Goal: Information Seeking & Learning: Learn about a topic

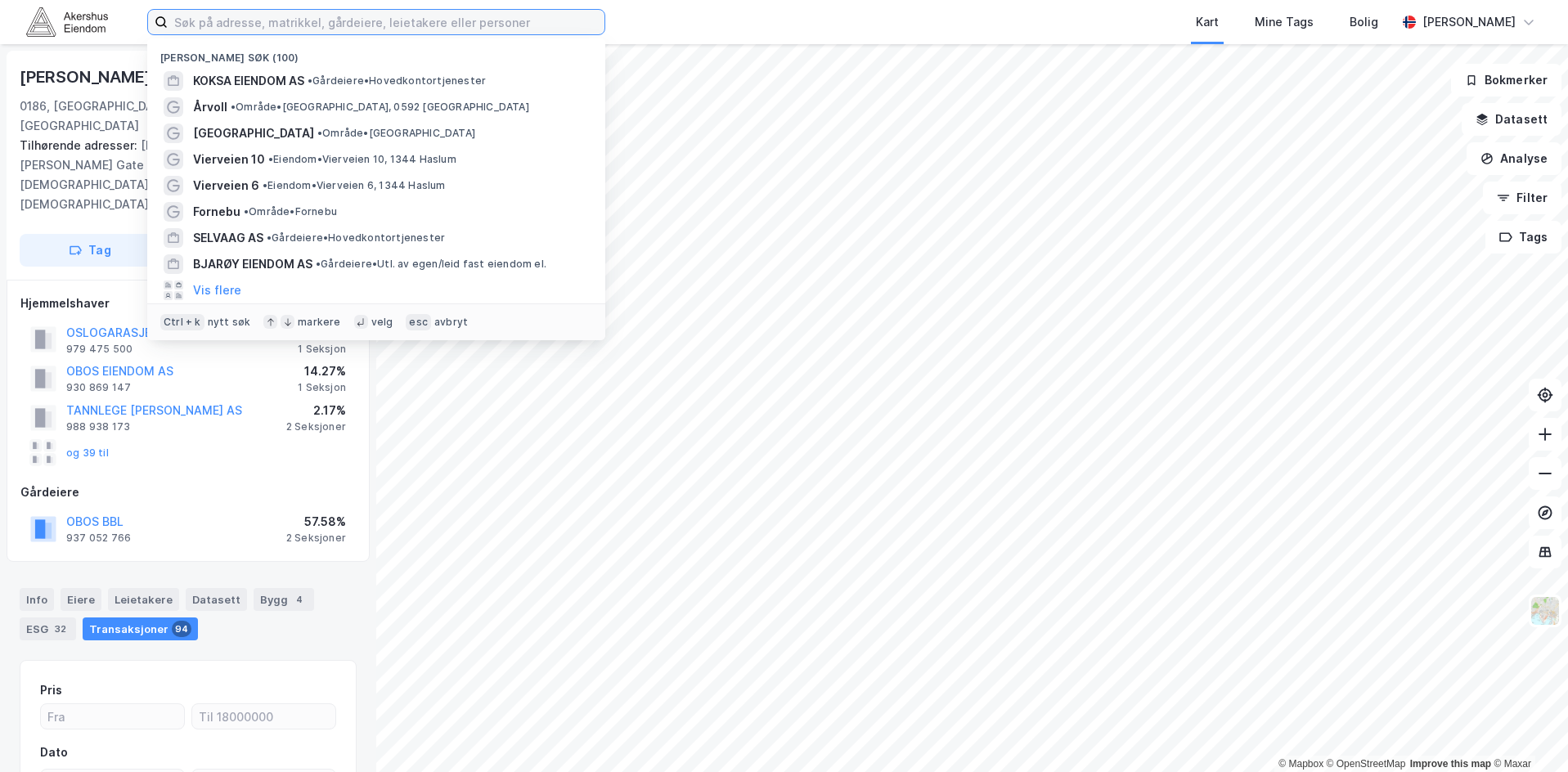
click at [284, 21] on input at bounding box center [386, 22] width 437 height 24
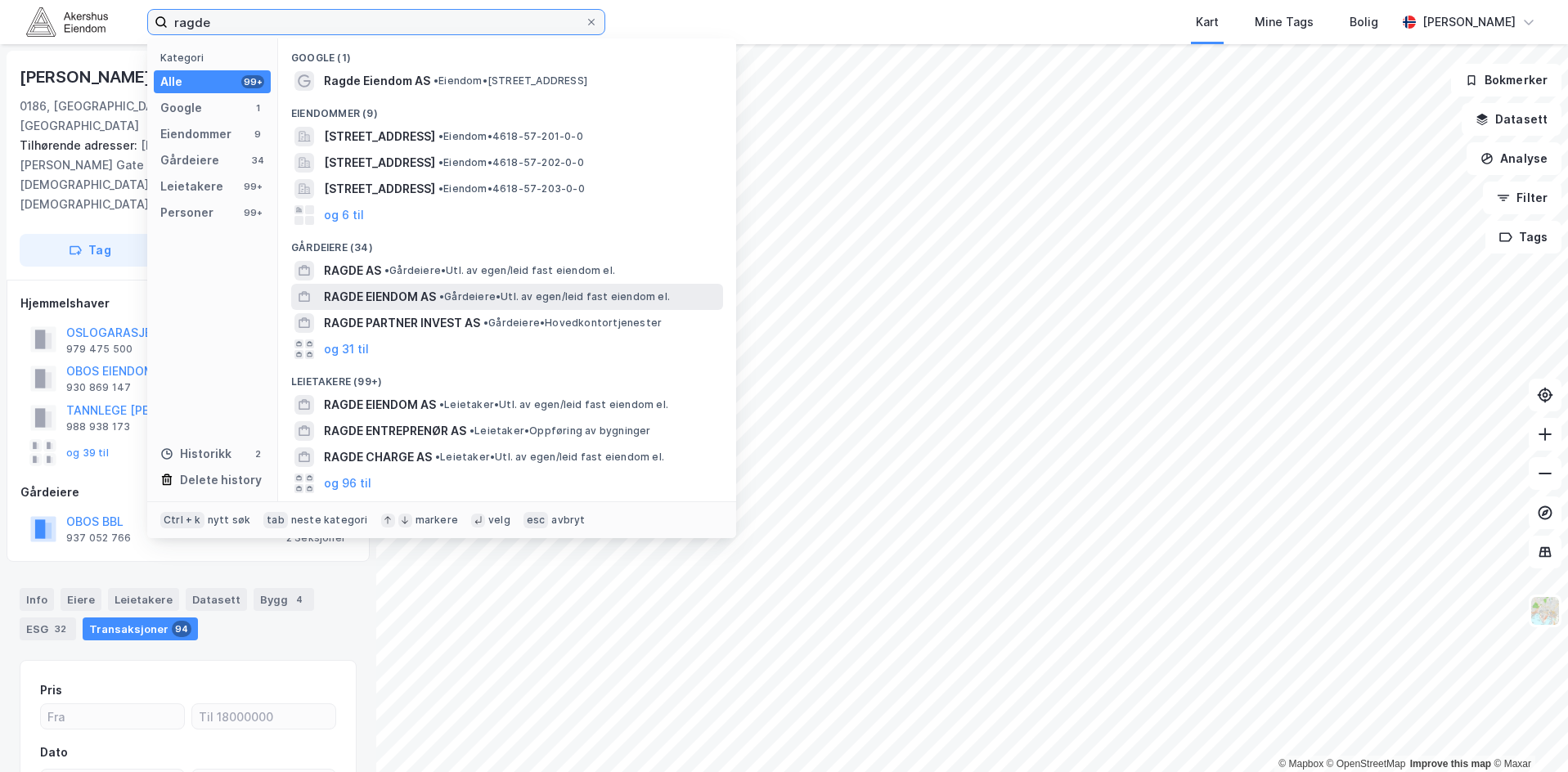
type input "ragde"
click at [362, 291] on span "RAGDE EIENDOM AS" at bounding box center [379, 297] width 112 height 20
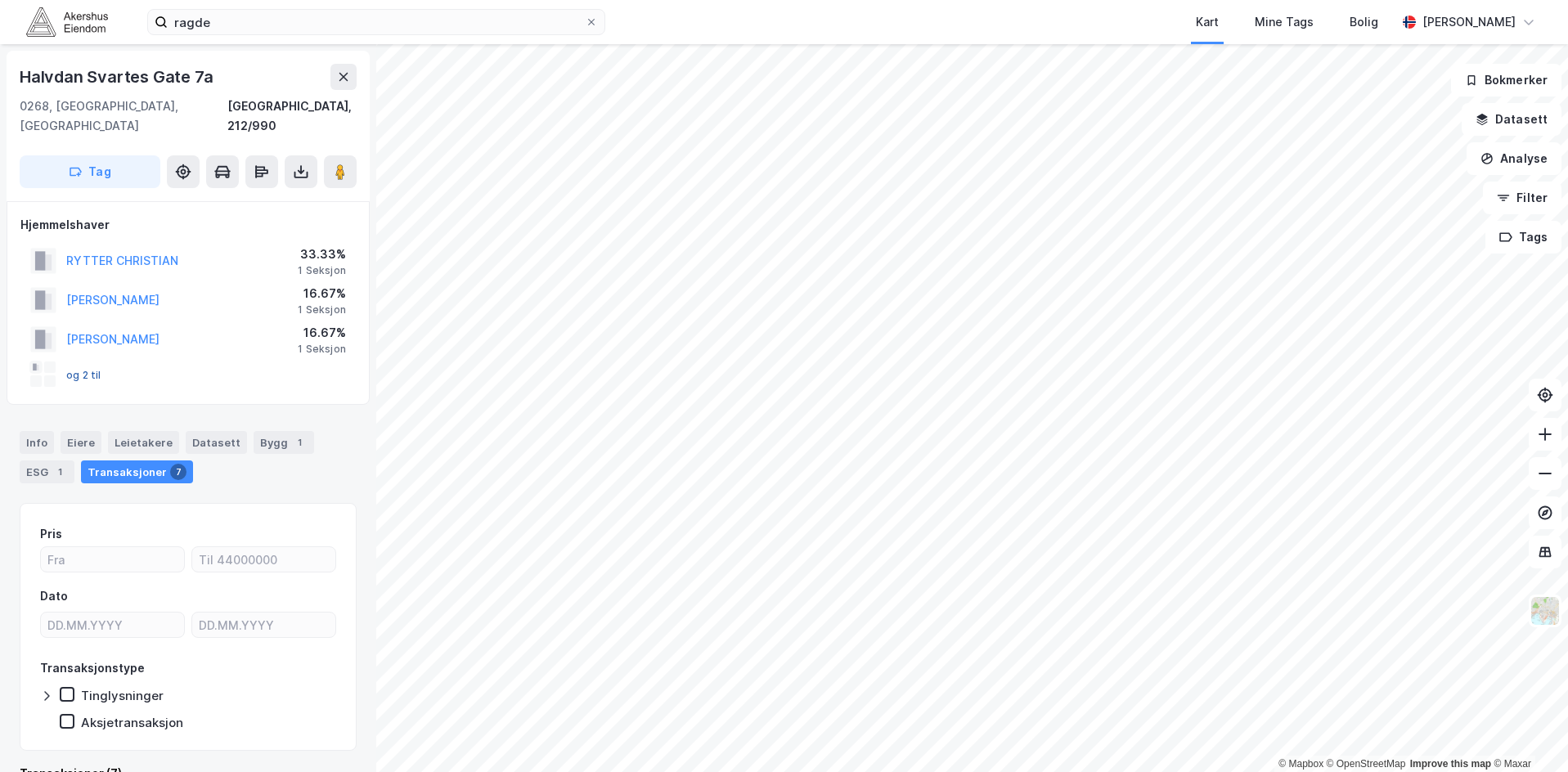
click at [0, 0] on button "og 2 til" at bounding box center [0, 0] width 0 height 0
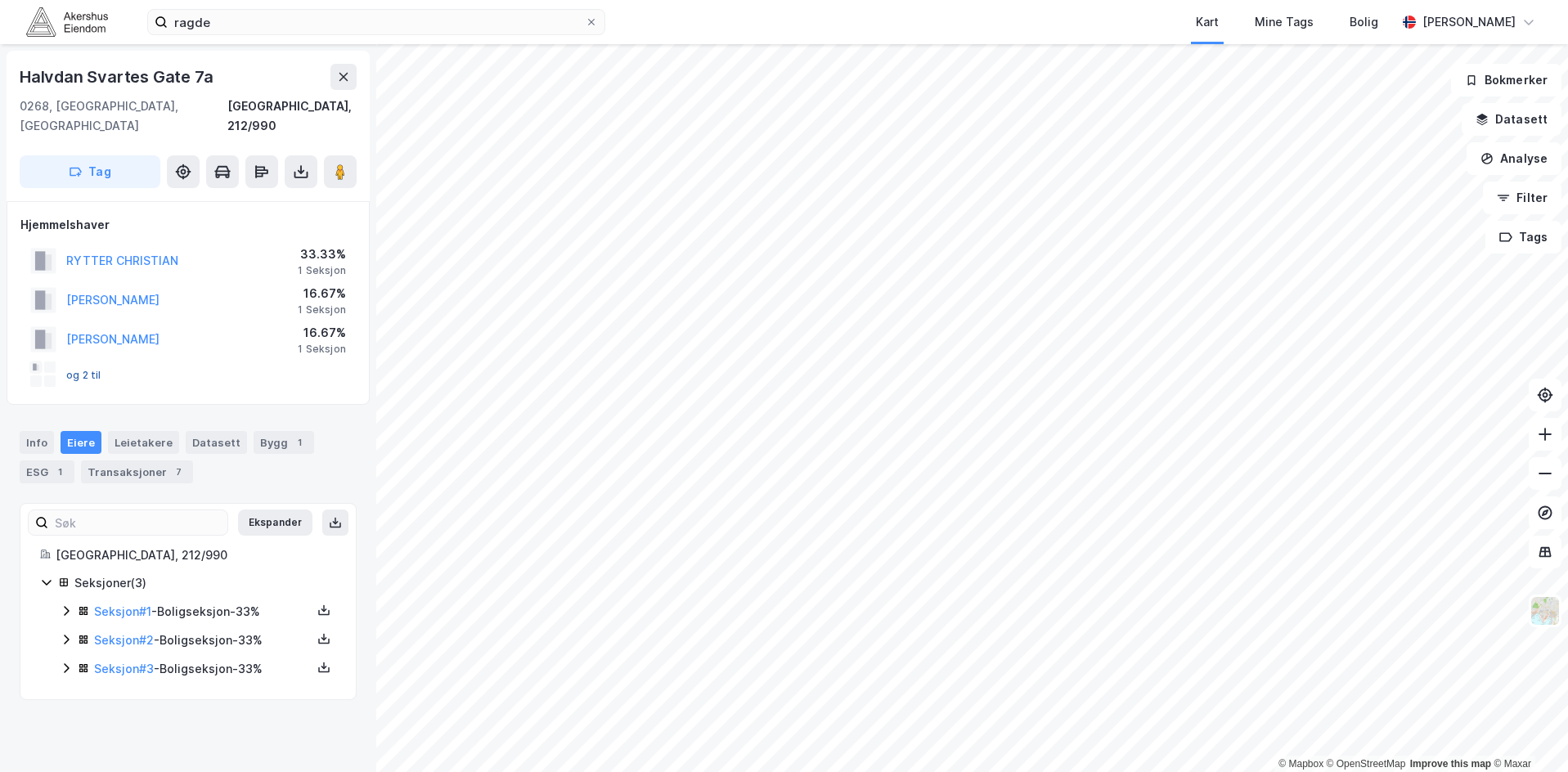
click at [0, 0] on button "og 2 til" at bounding box center [0, 0] width 0 height 0
click at [126, 604] on link "Seksjon # 1" at bounding box center [123, 611] width 58 height 14
click at [130, 633] on link "Seksjon # 2" at bounding box center [124, 639] width 60 height 14
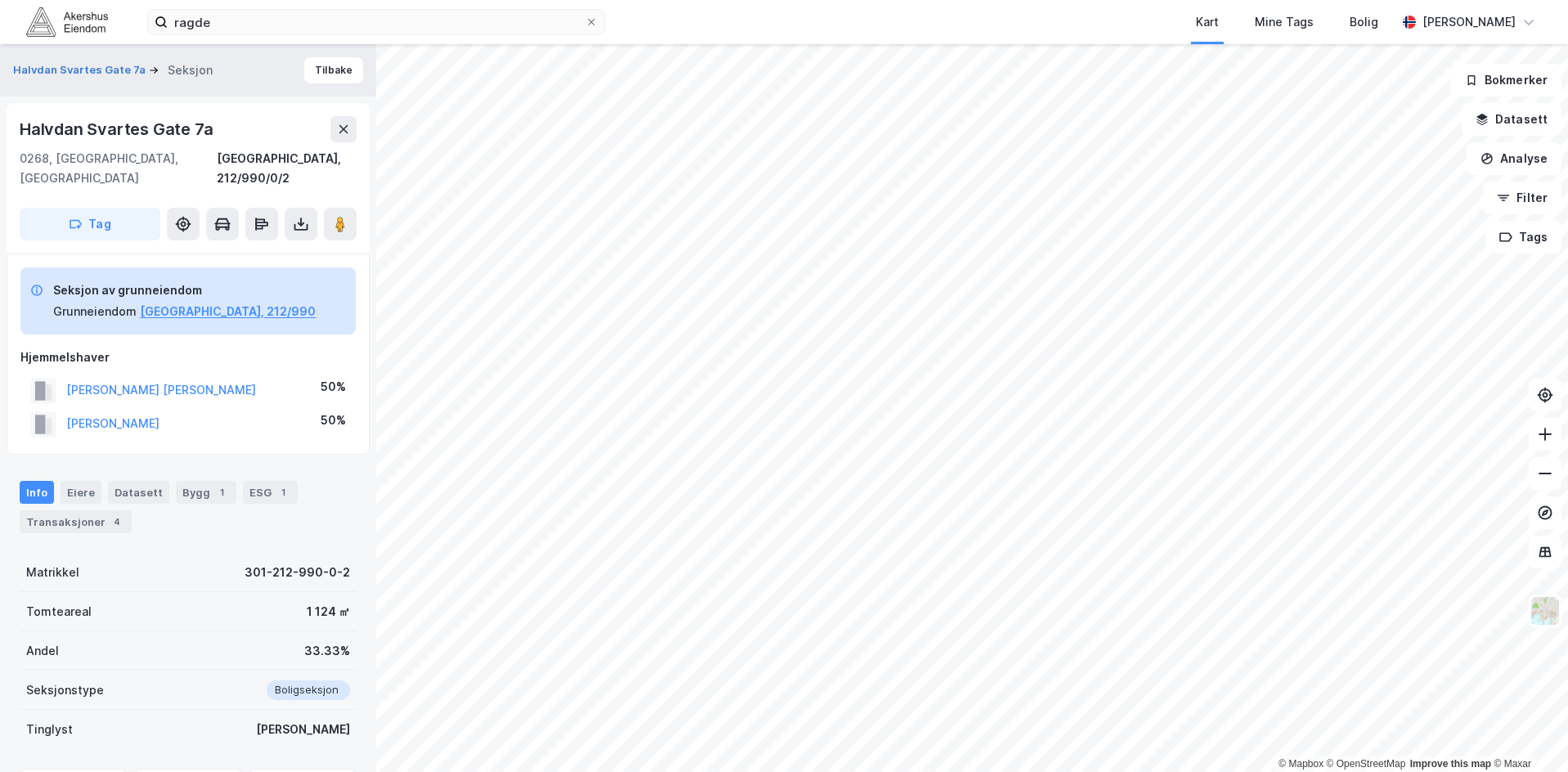
drag, startPoint x: 140, startPoint y: 547, endPoint x: 148, endPoint y: 534, distance: 15.3
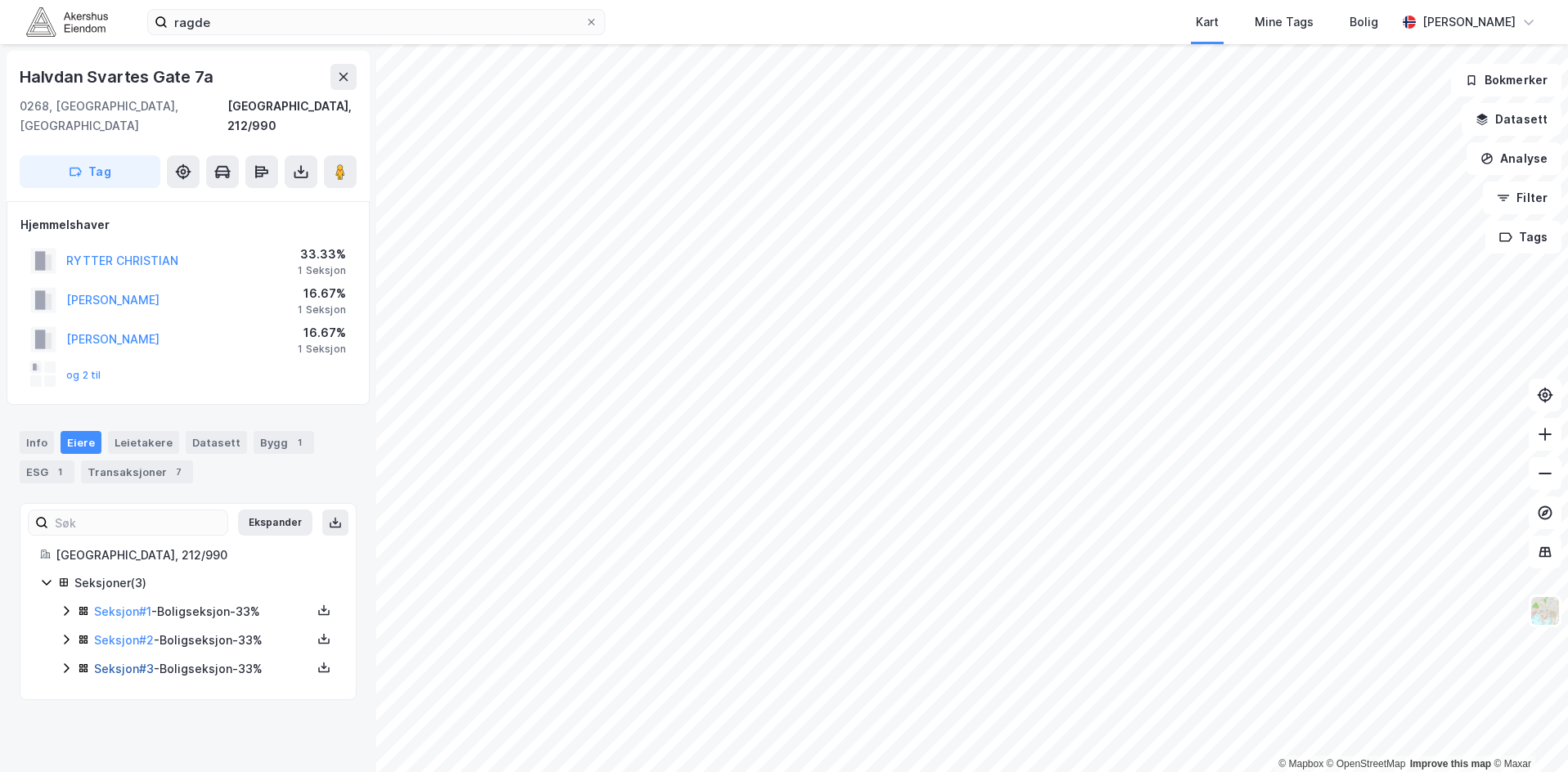
click at [119, 662] on link "Seksjon # 3" at bounding box center [124, 669] width 60 height 14
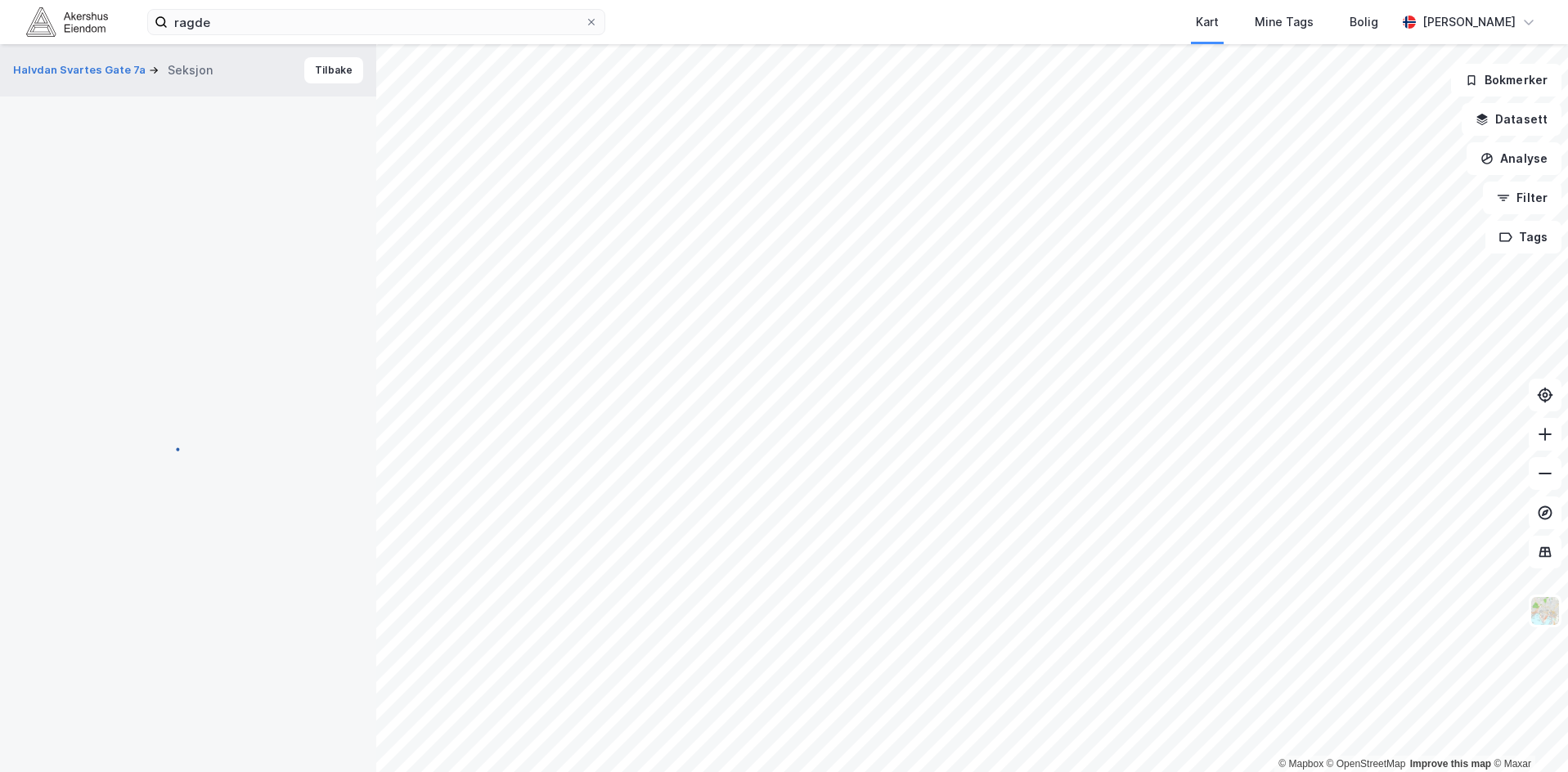
scroll to position [4, 0]
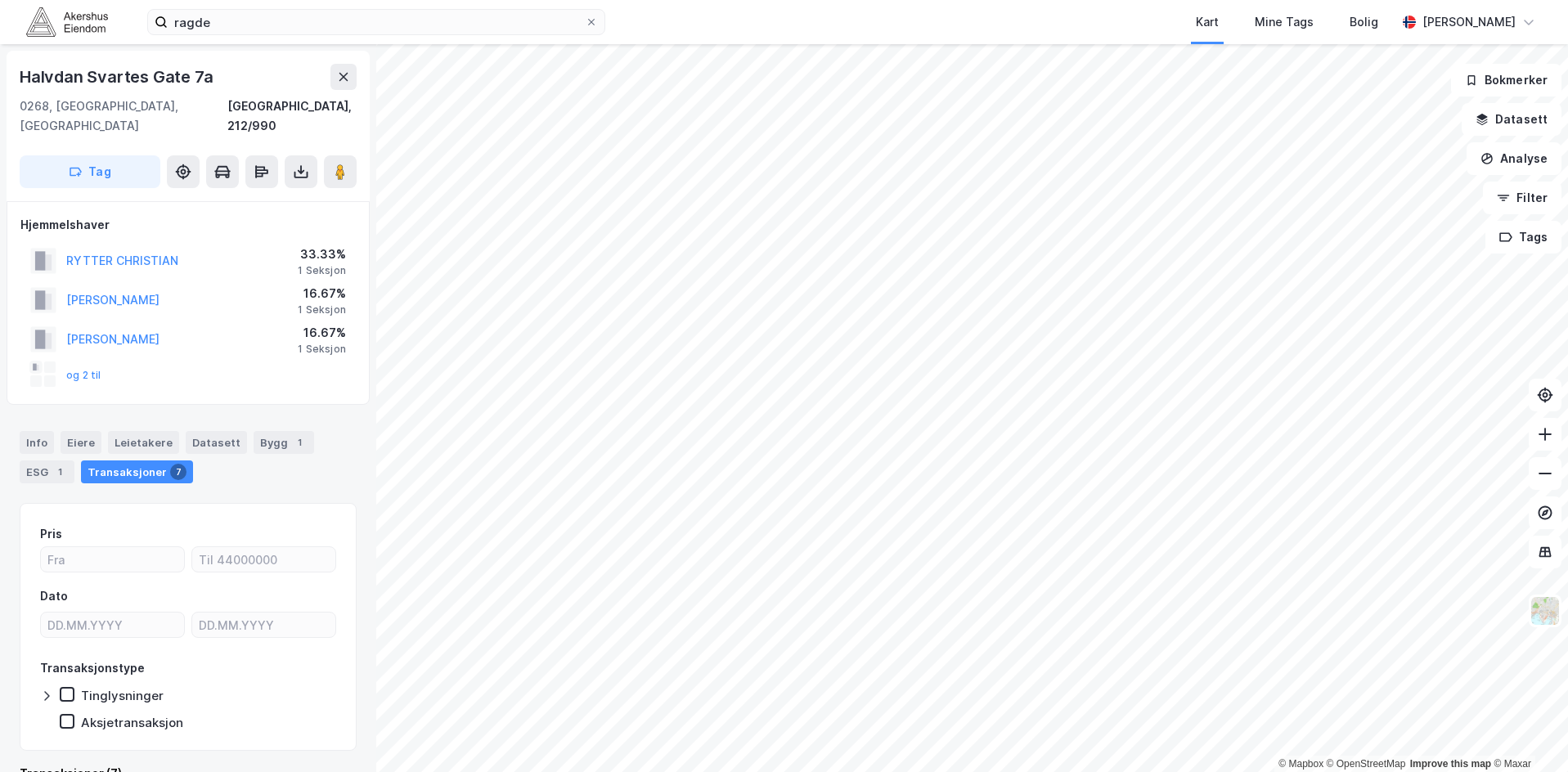
click at [138, 460] on div "Transaksjoner 7" at bounding box center [137, 471] width 112 height 23
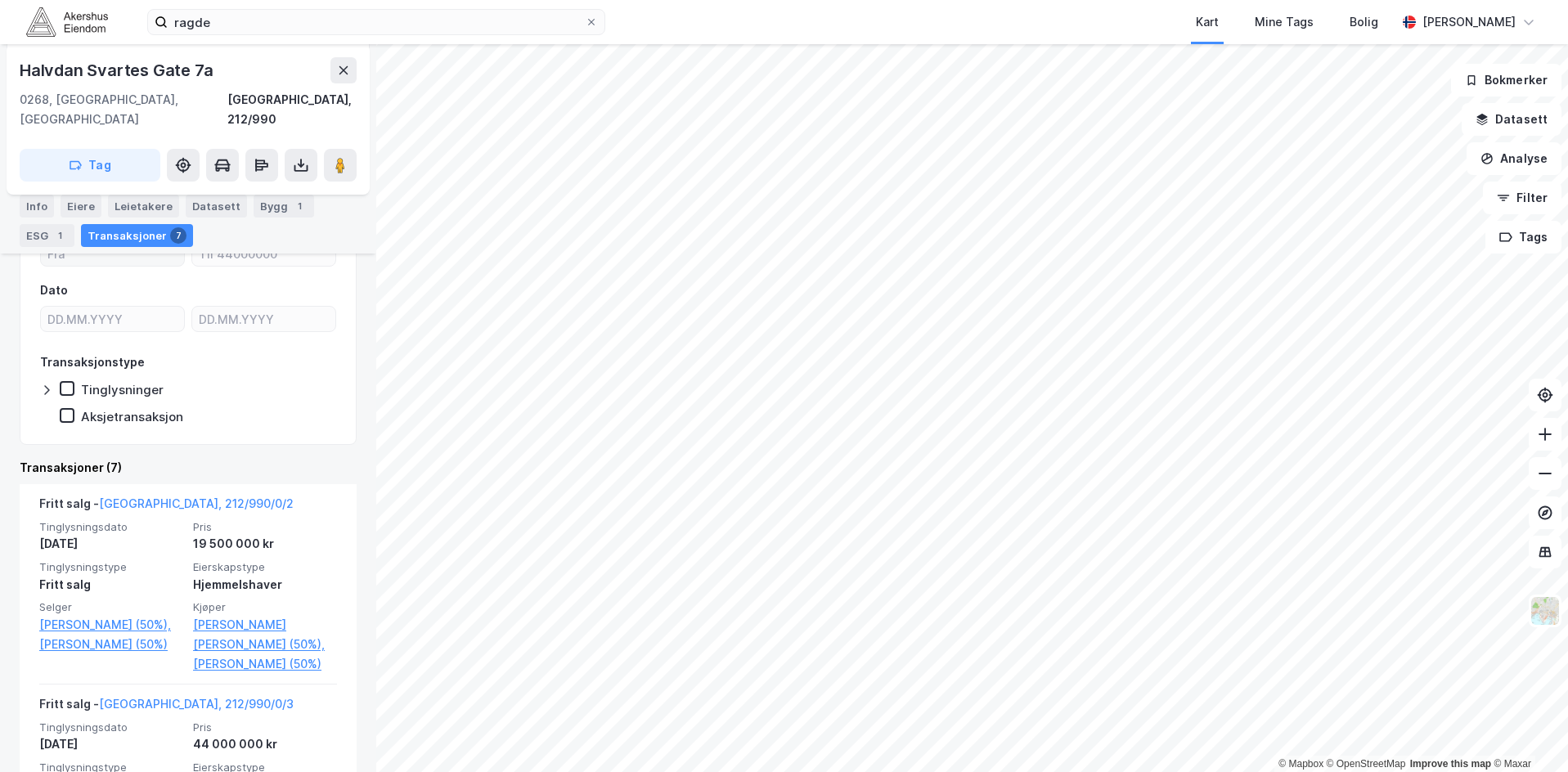
scroll to position [327, 0]
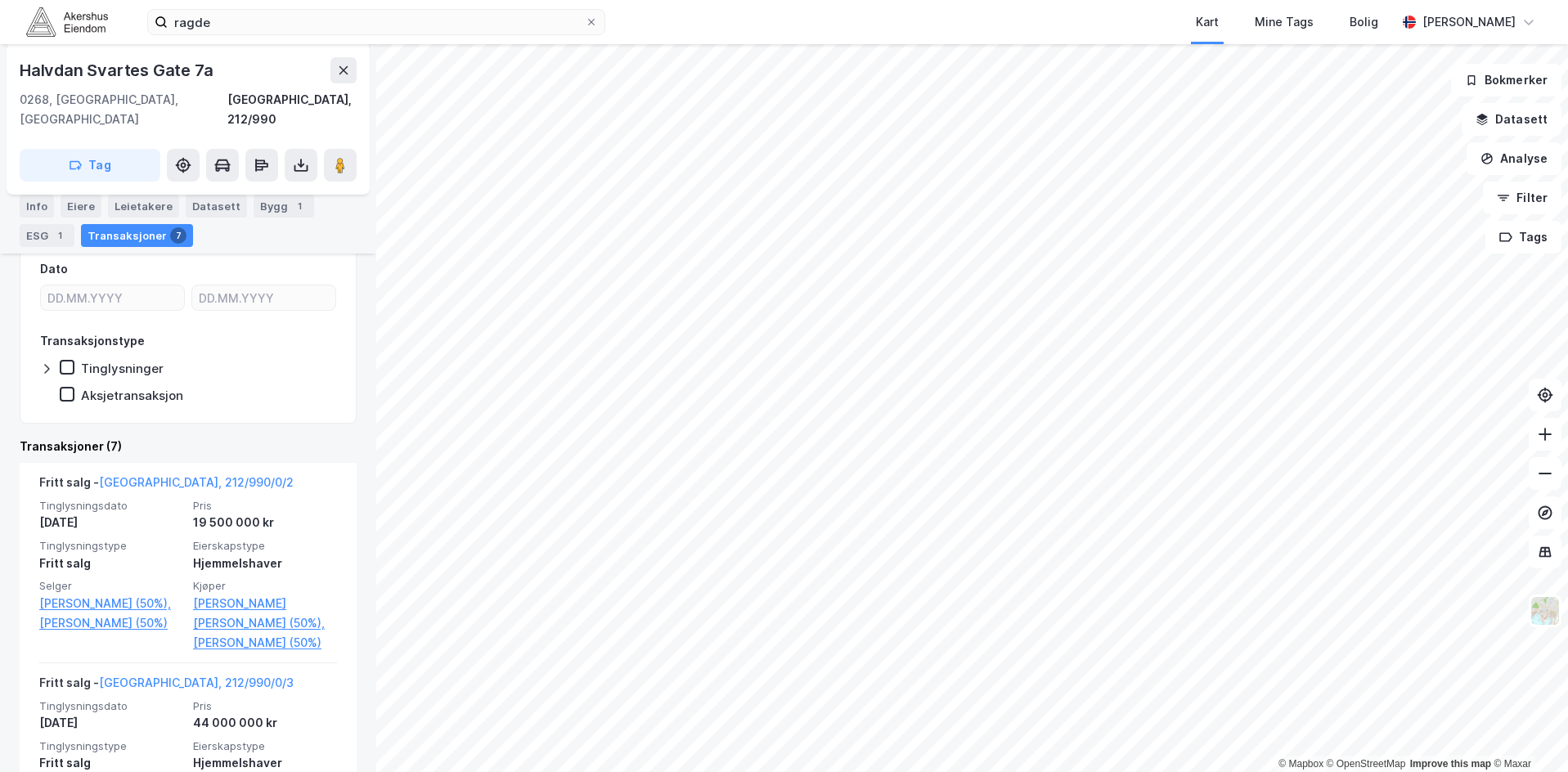
drag, startPoint x: 299, startPoint y: 424, endPoint x: 303, endPoint y: 408, distance: 16.5
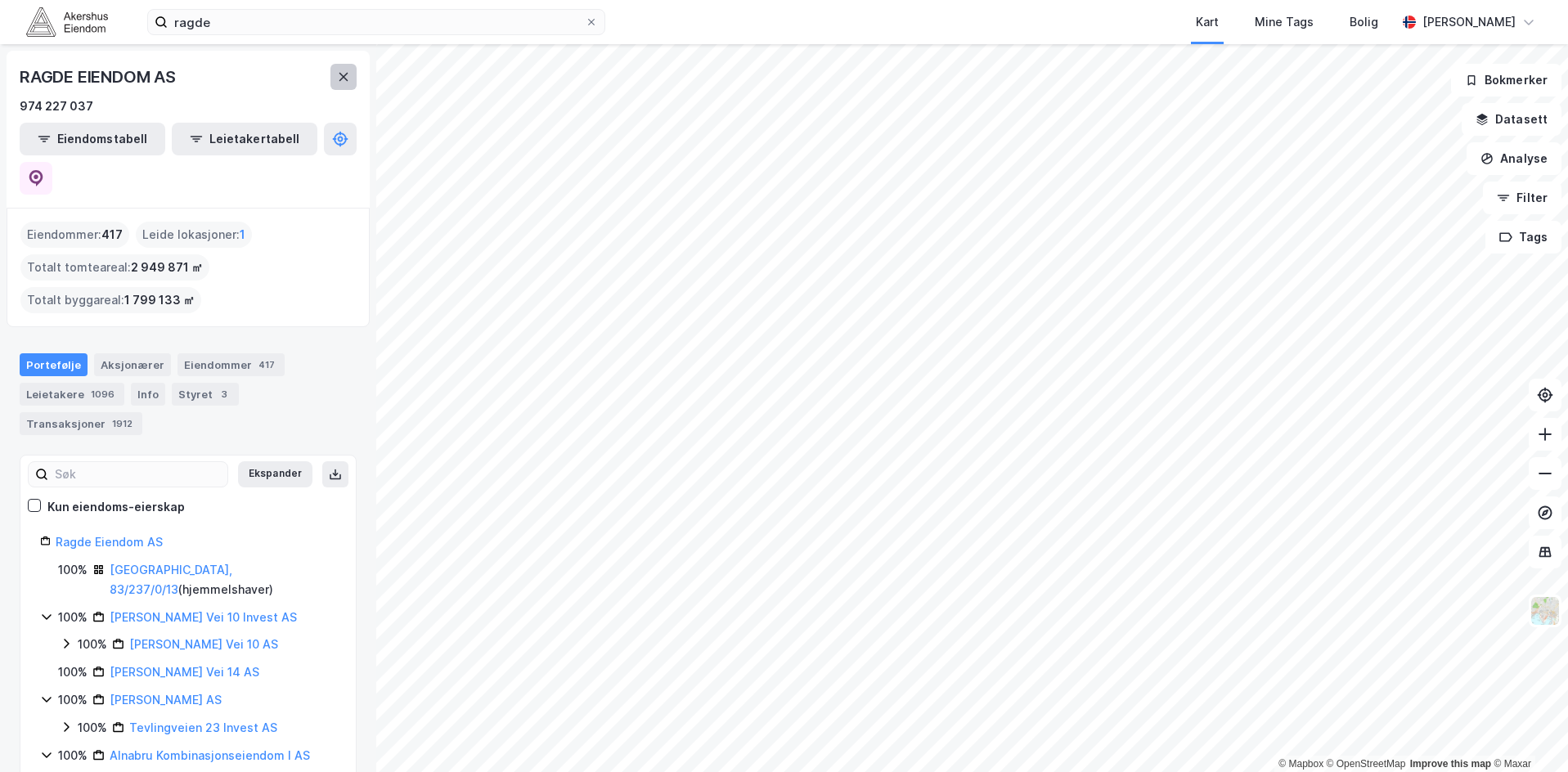
click at [351, 73] on button at bounding box center [343, 77] width 26 height 26
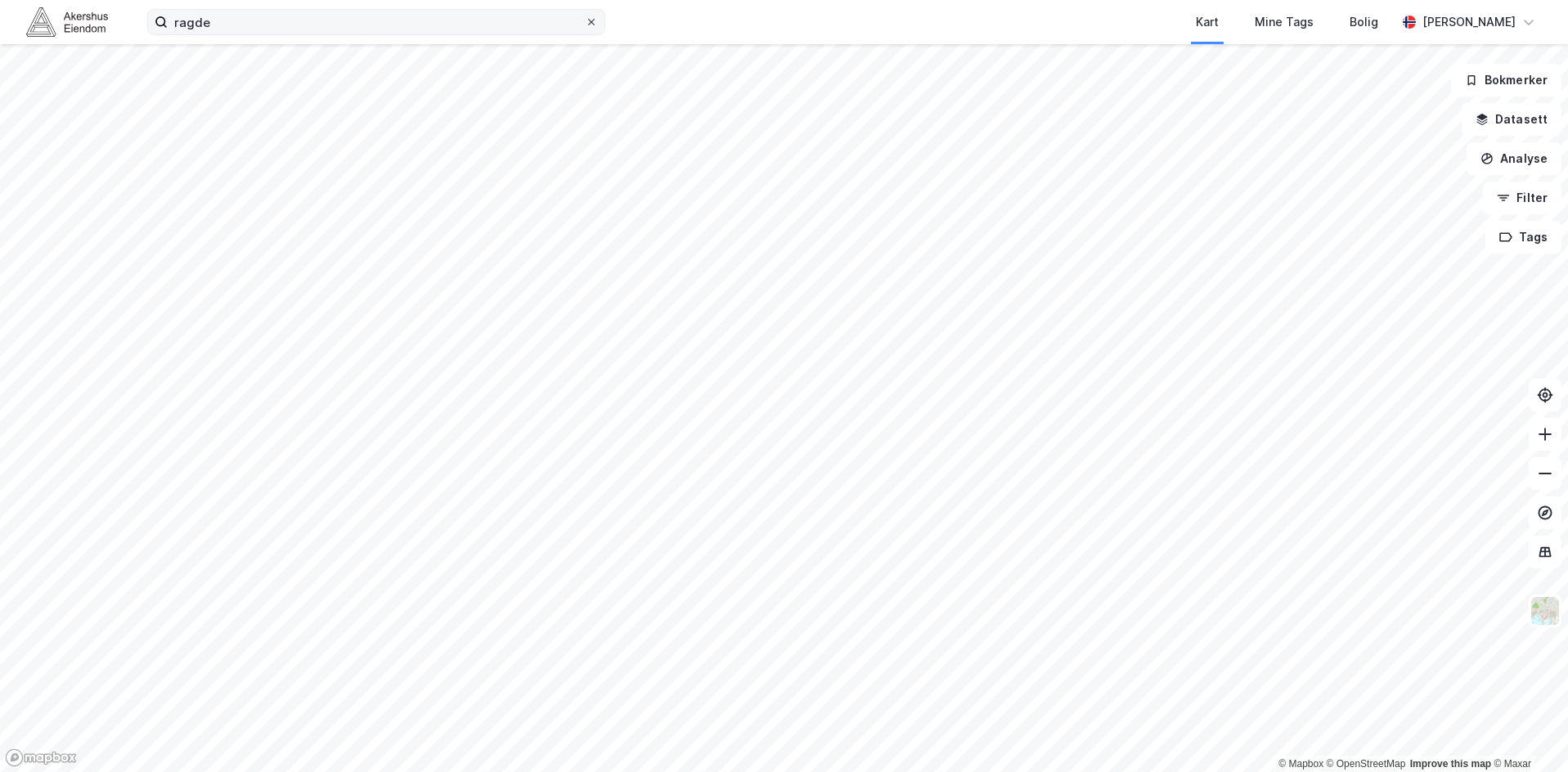
click at [594, 18] on icon at bounding box center [591, 23] width 10 height 10
click at [584, 18] on input "ragde" at bounding box center [376, 22] width 417 height 24
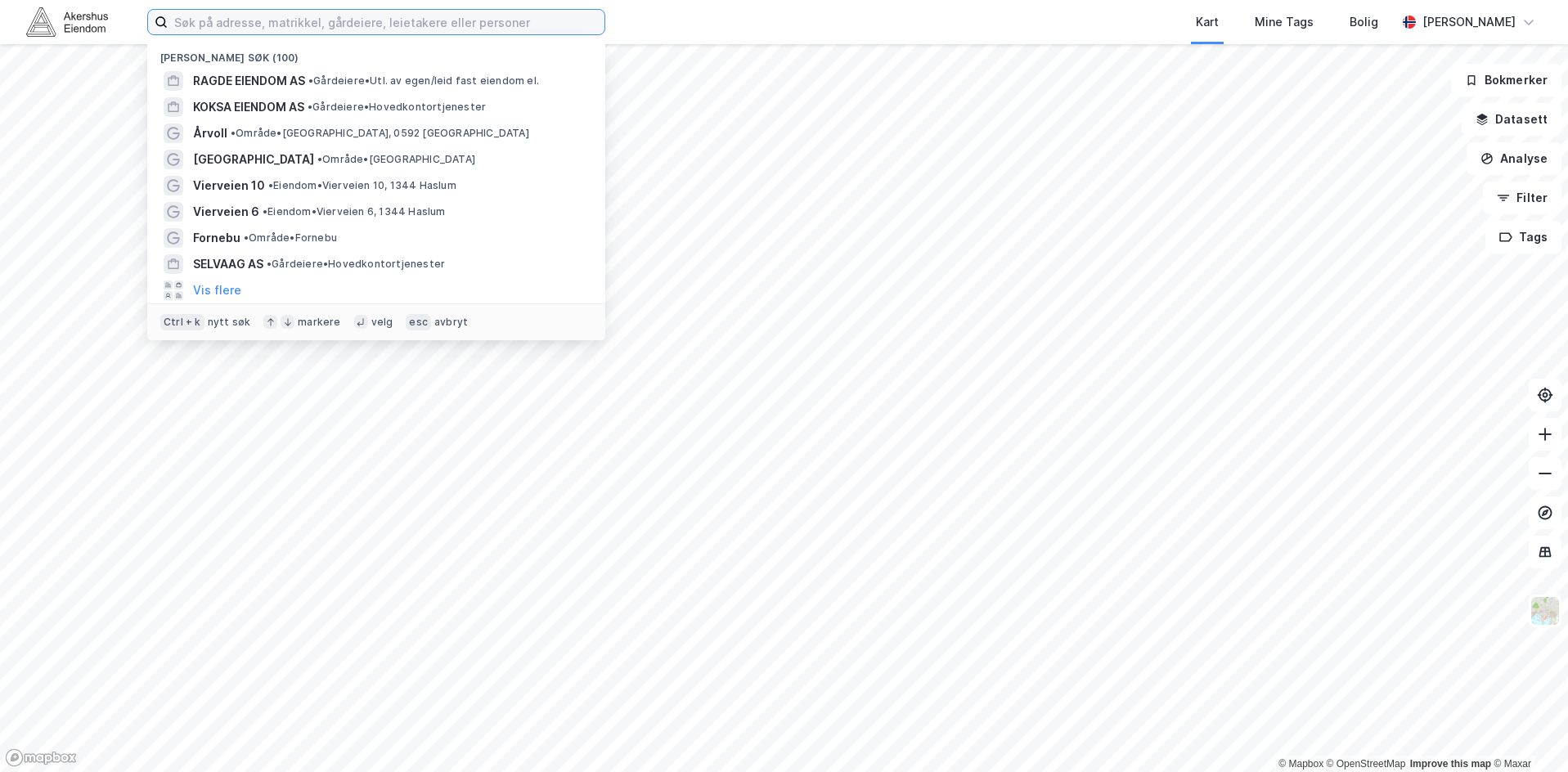
click at [381, 23] on input at bounding box center [386, 22] width 437 height 24
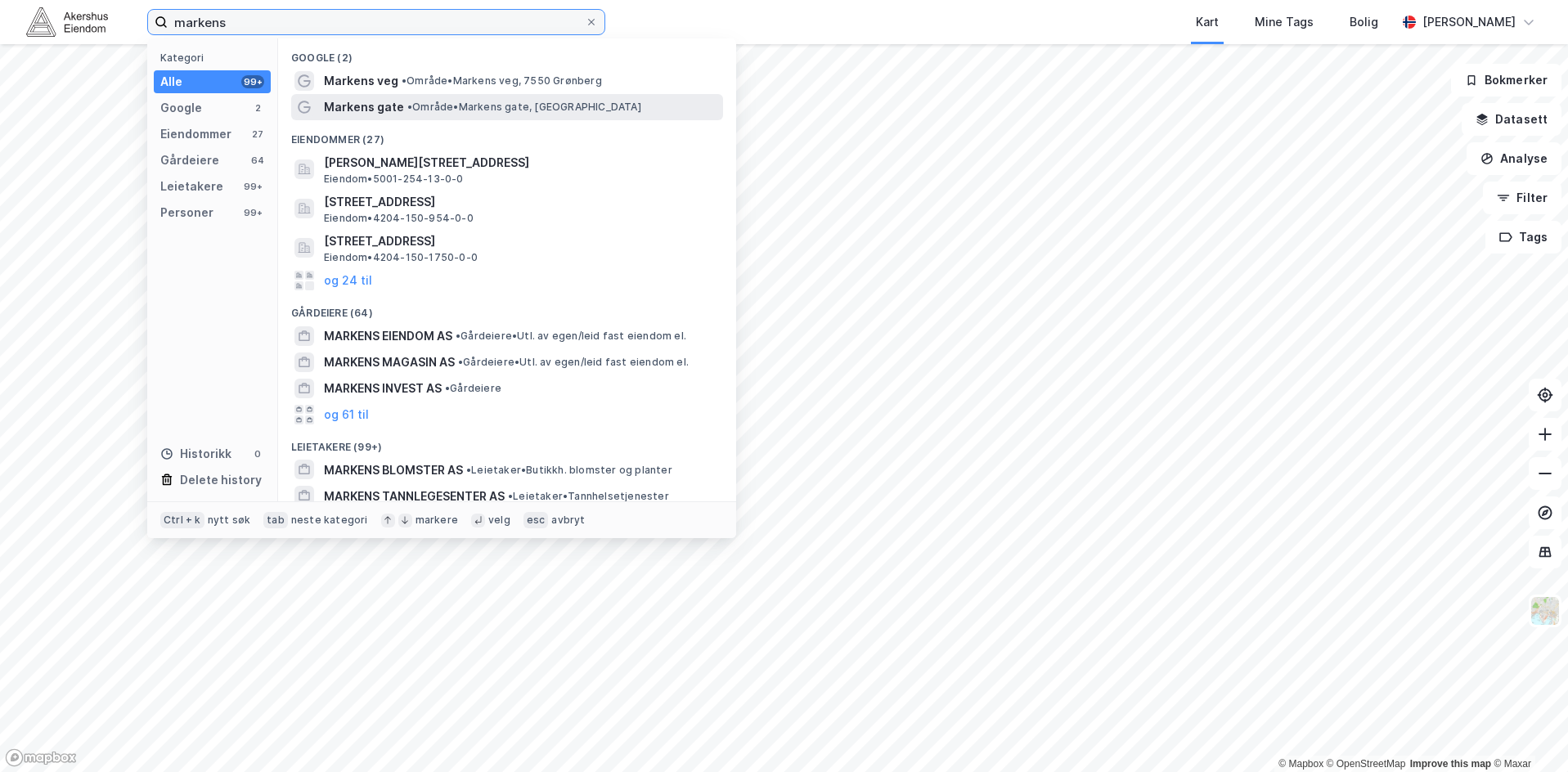
type input "markens"
click at [392, 103] on span "Markens gate" at bounding box center [363, 108] width 80 height 20
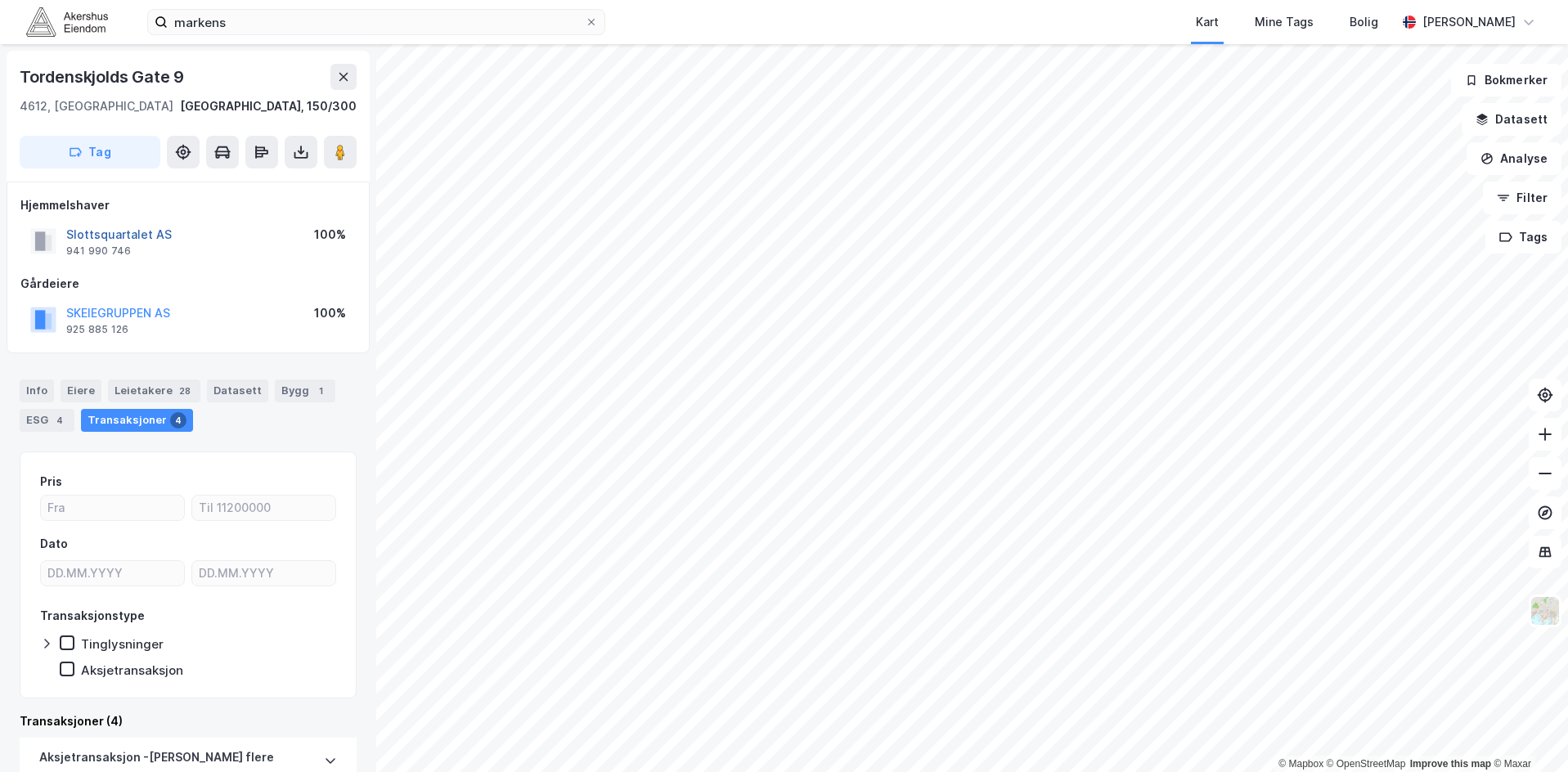
click at [0, 0] on button "Slottsquartalet AS" at bounding box center [0, 0] width 0 height 0
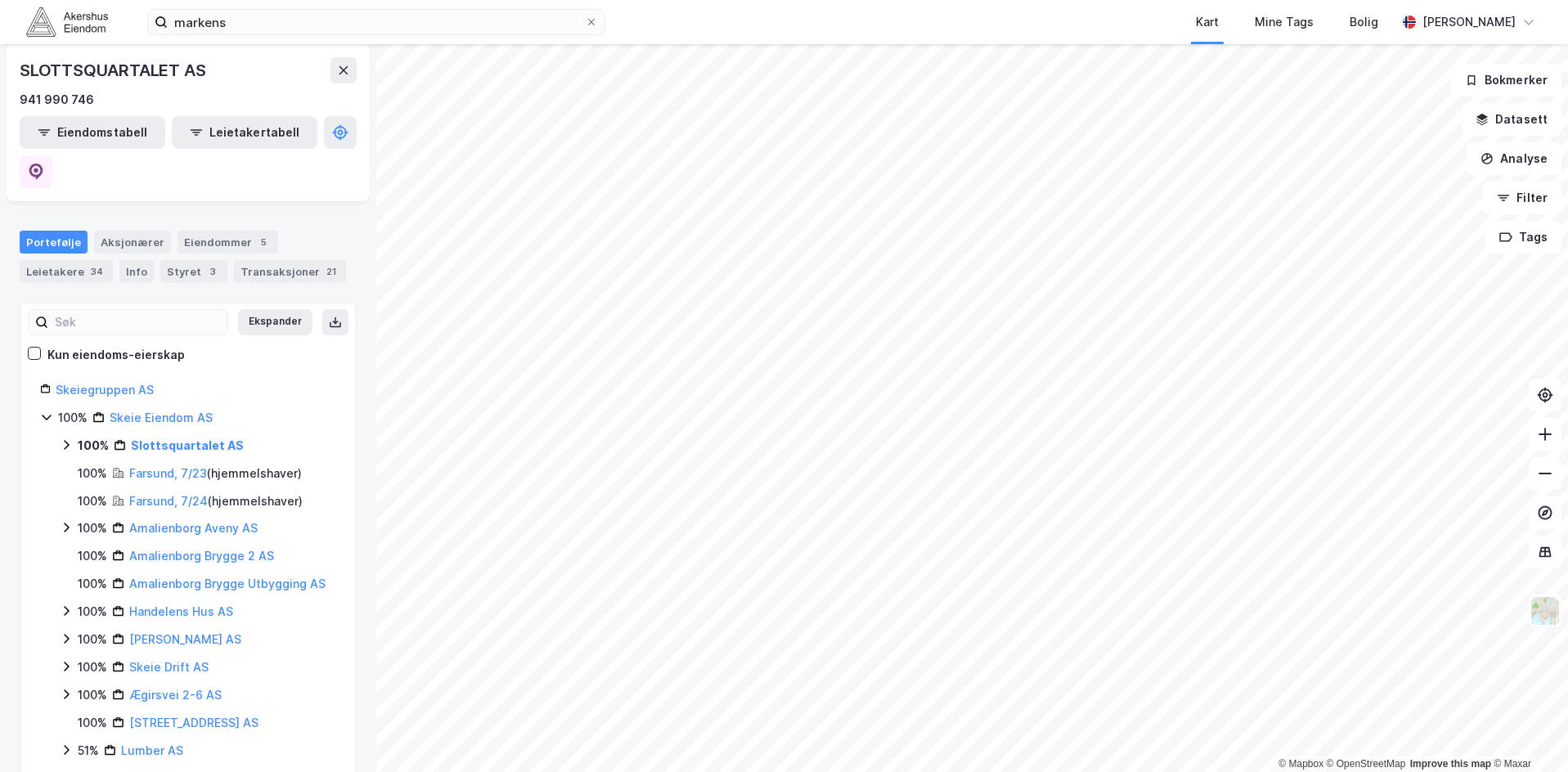
scroll to position [155, 0]
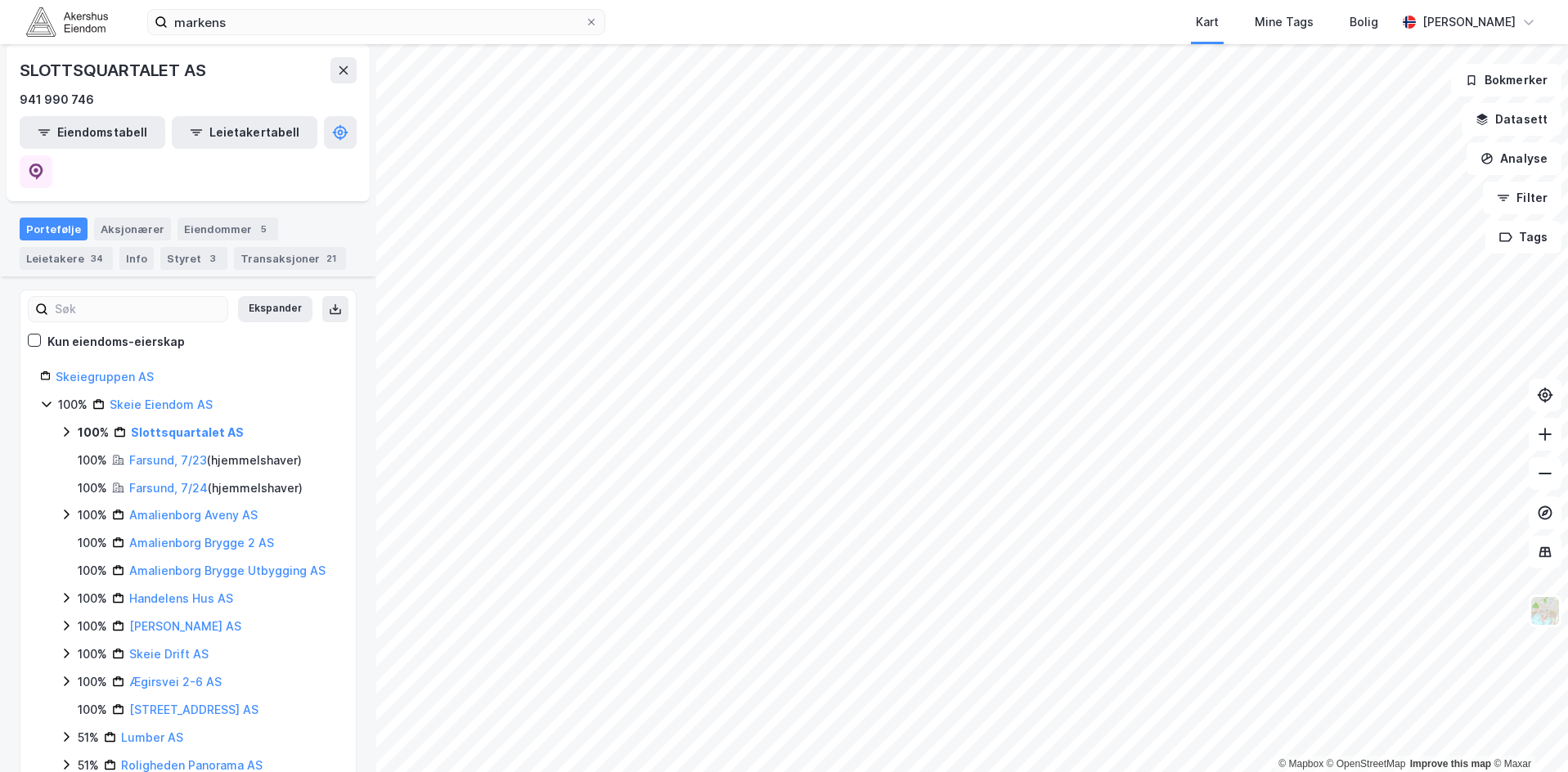
click at [40, 398] on icon at bounding box center [47, 404] width 13 height 13
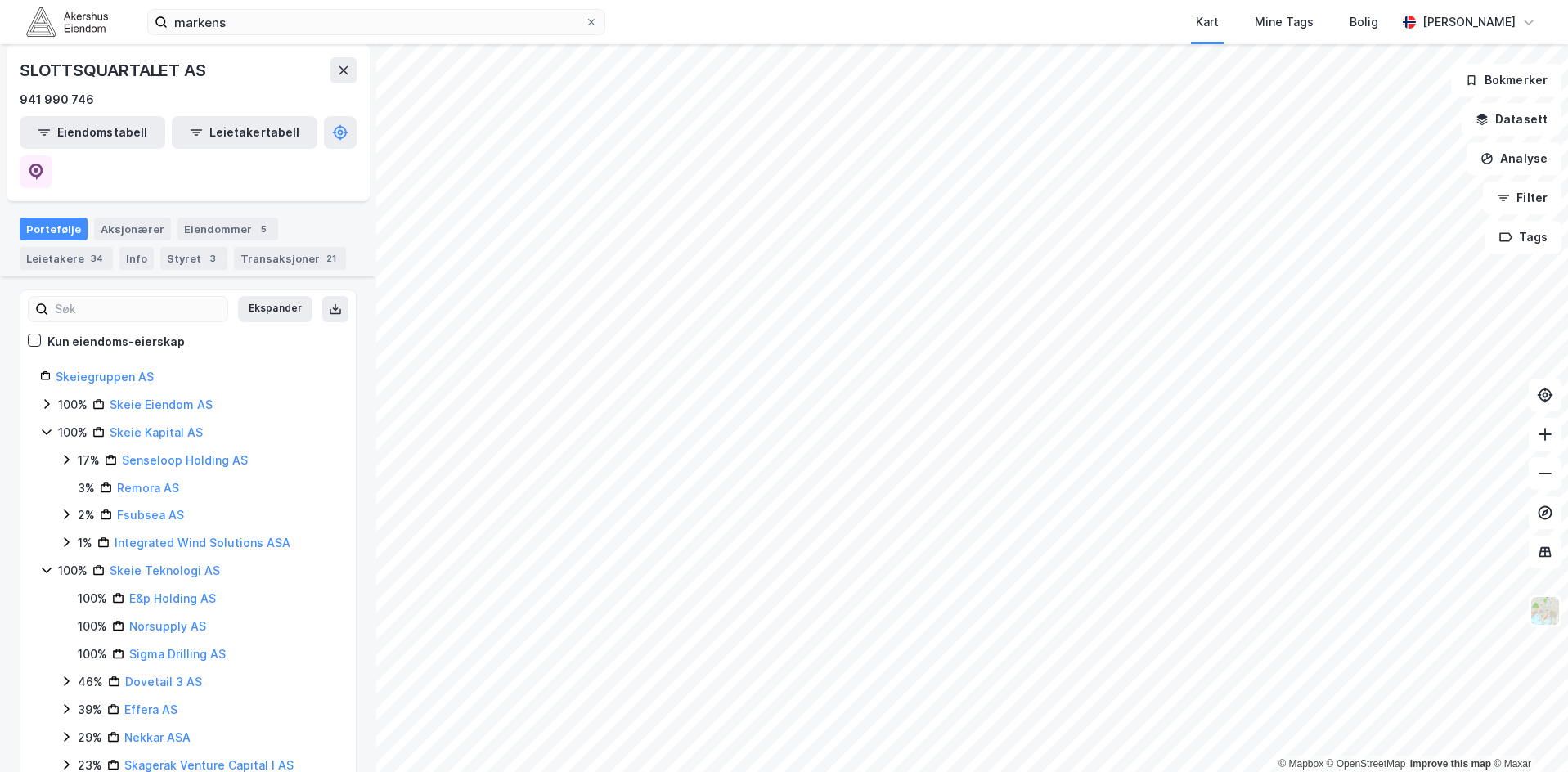
click at [45, 398] on icon at bounding box center [47, 404] width 13 height 13
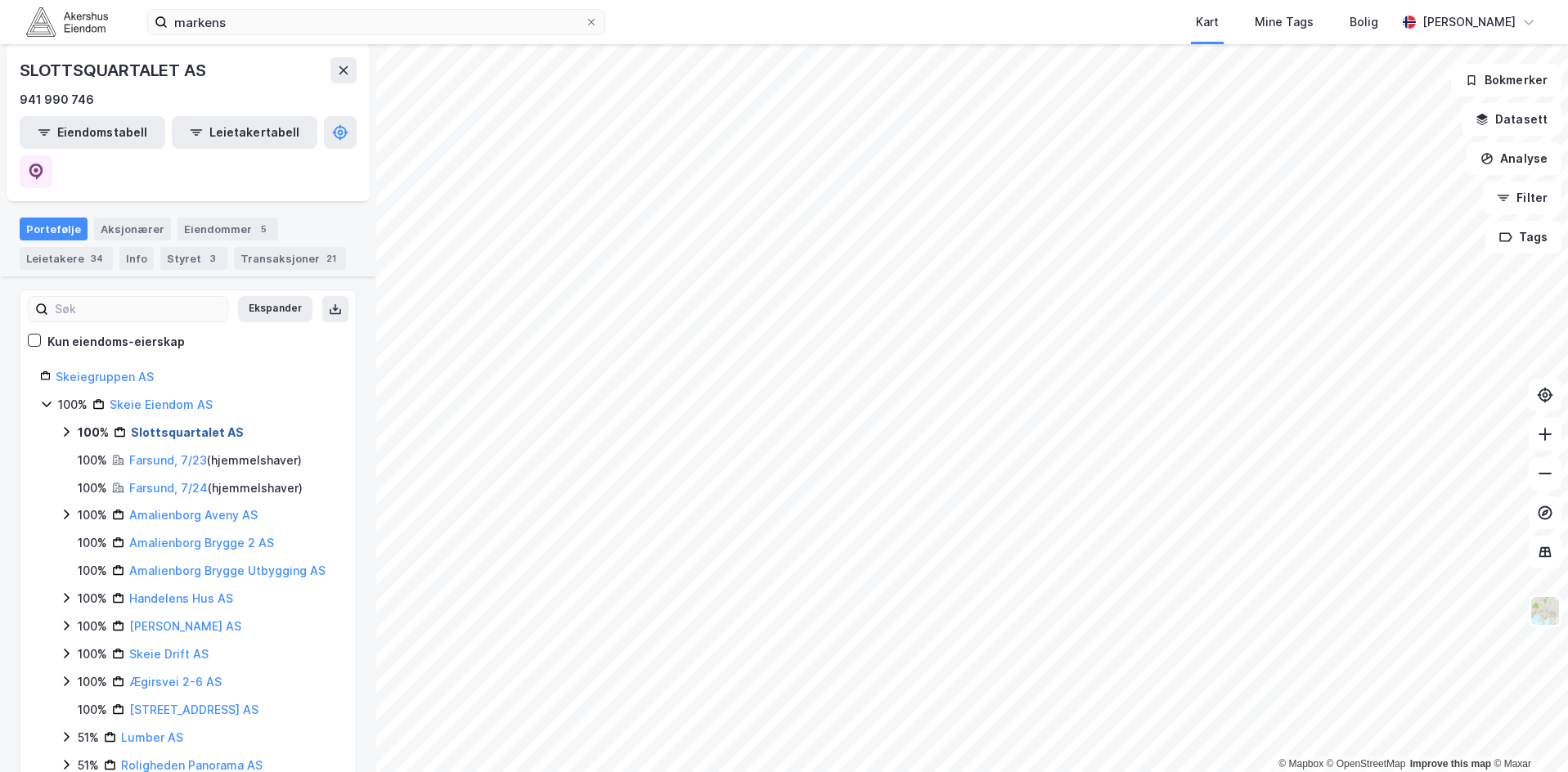
click at [152, 425] on link "Slottsquartalet AS" at bounding box center [187, 432] width 113 height 14
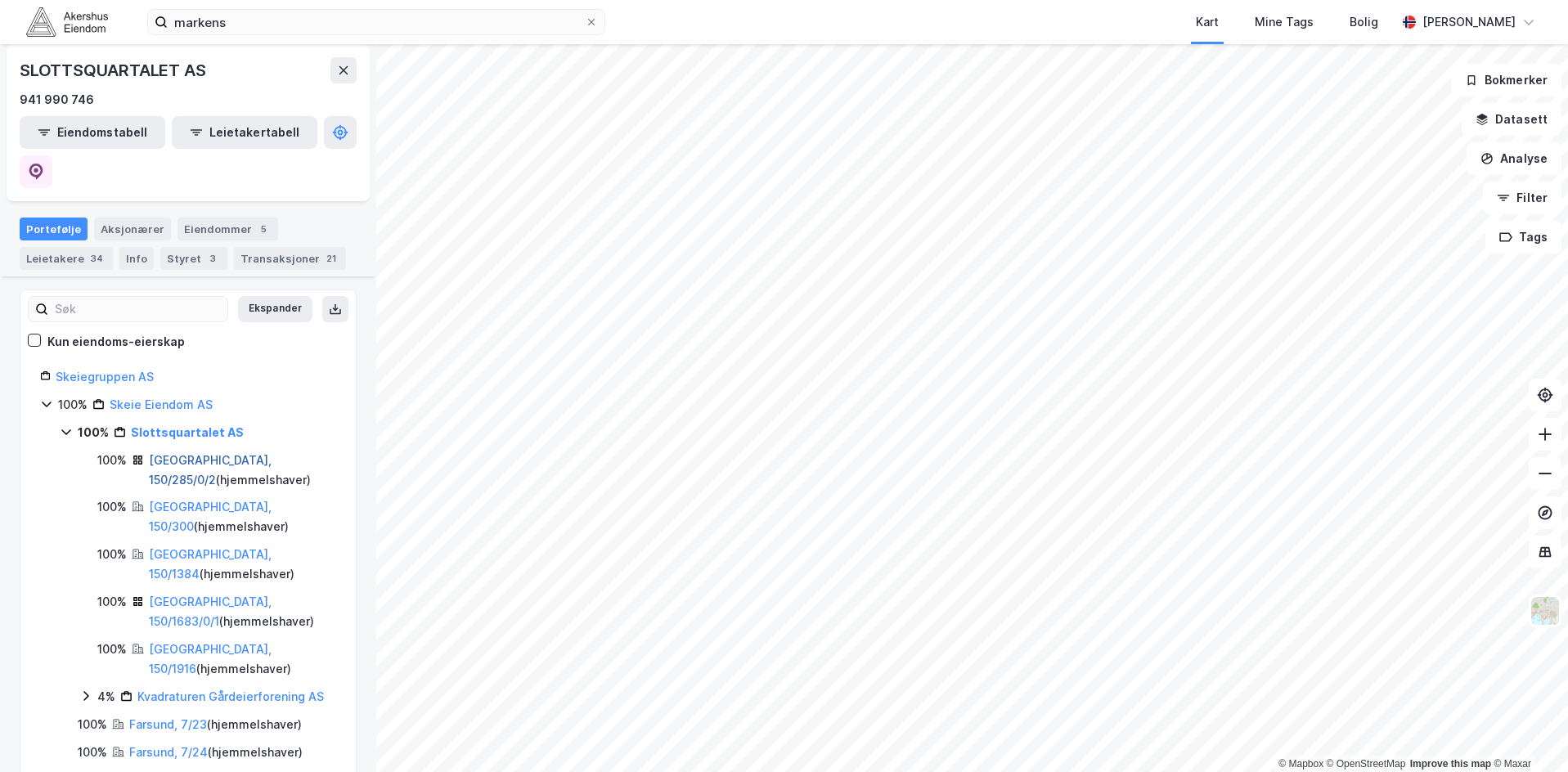
click at [213, 453] on link "[GEOGRAPHIC_DATA], 150/285/0/2" at bounding box center [210, 469] width 123 height 33
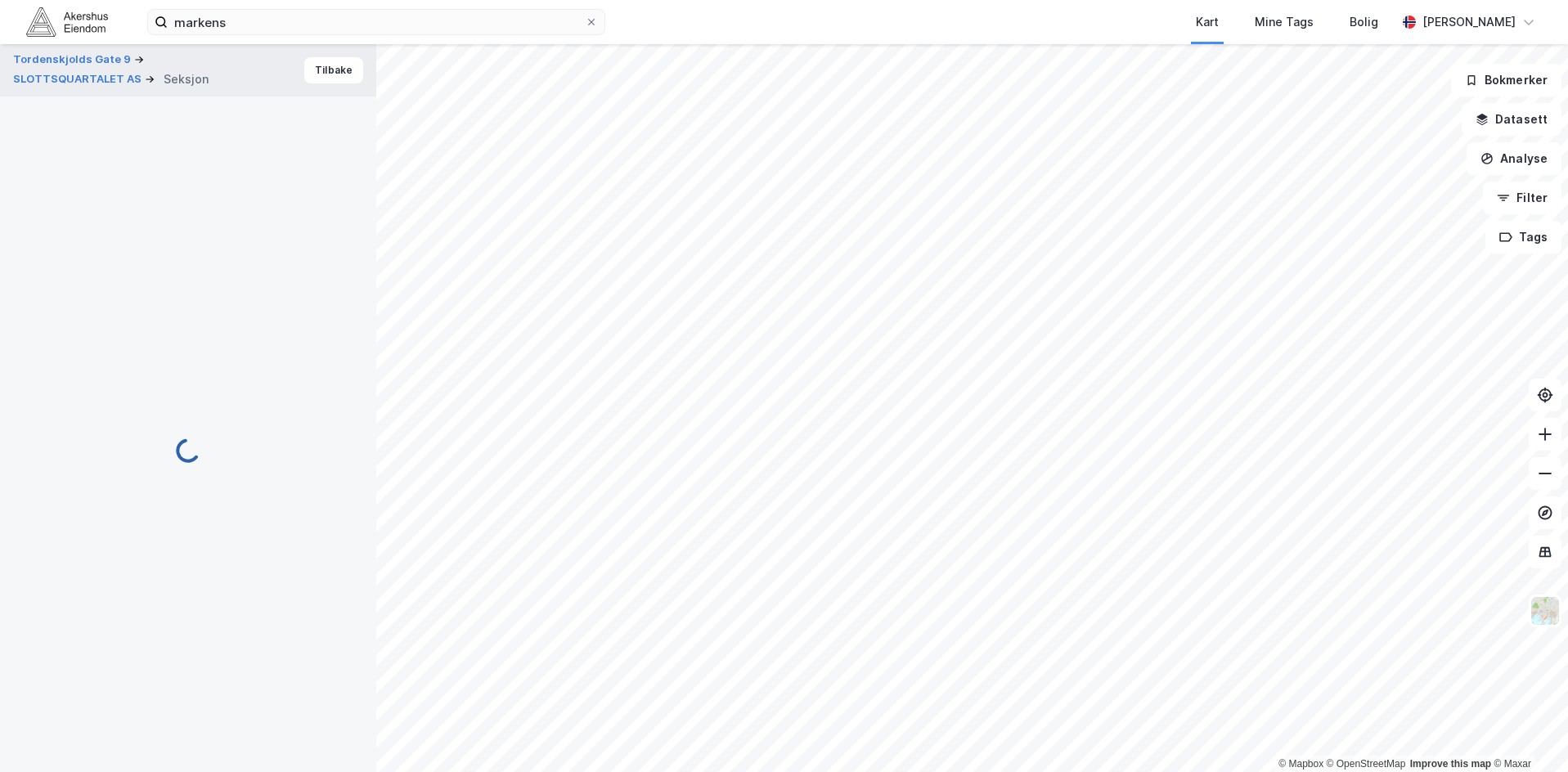
scroll to position [133, 0]
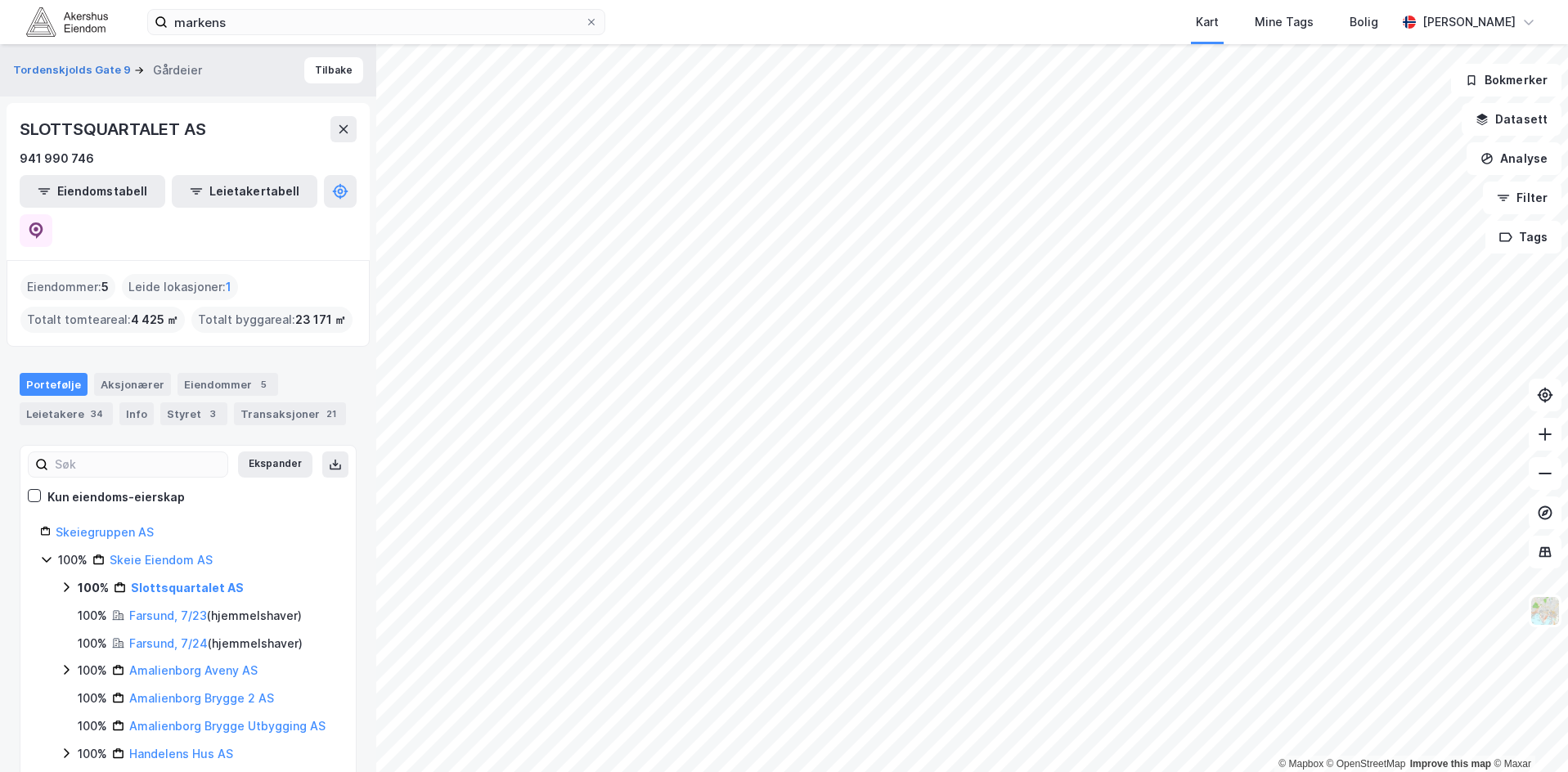
click at [72, 581] on icon at bounding box center [67, 588] width 13 height 13
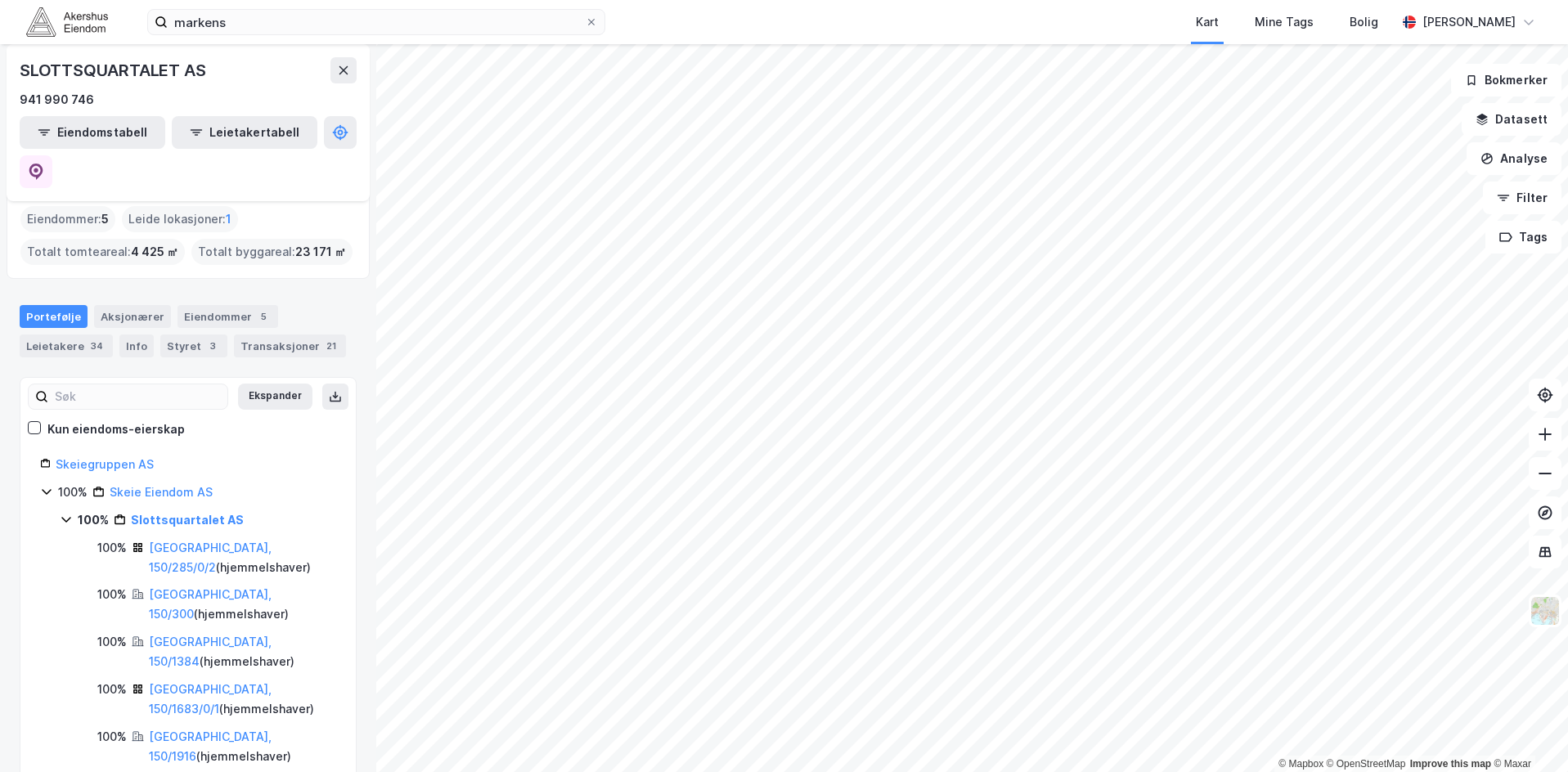
scroll to position [74, 0]
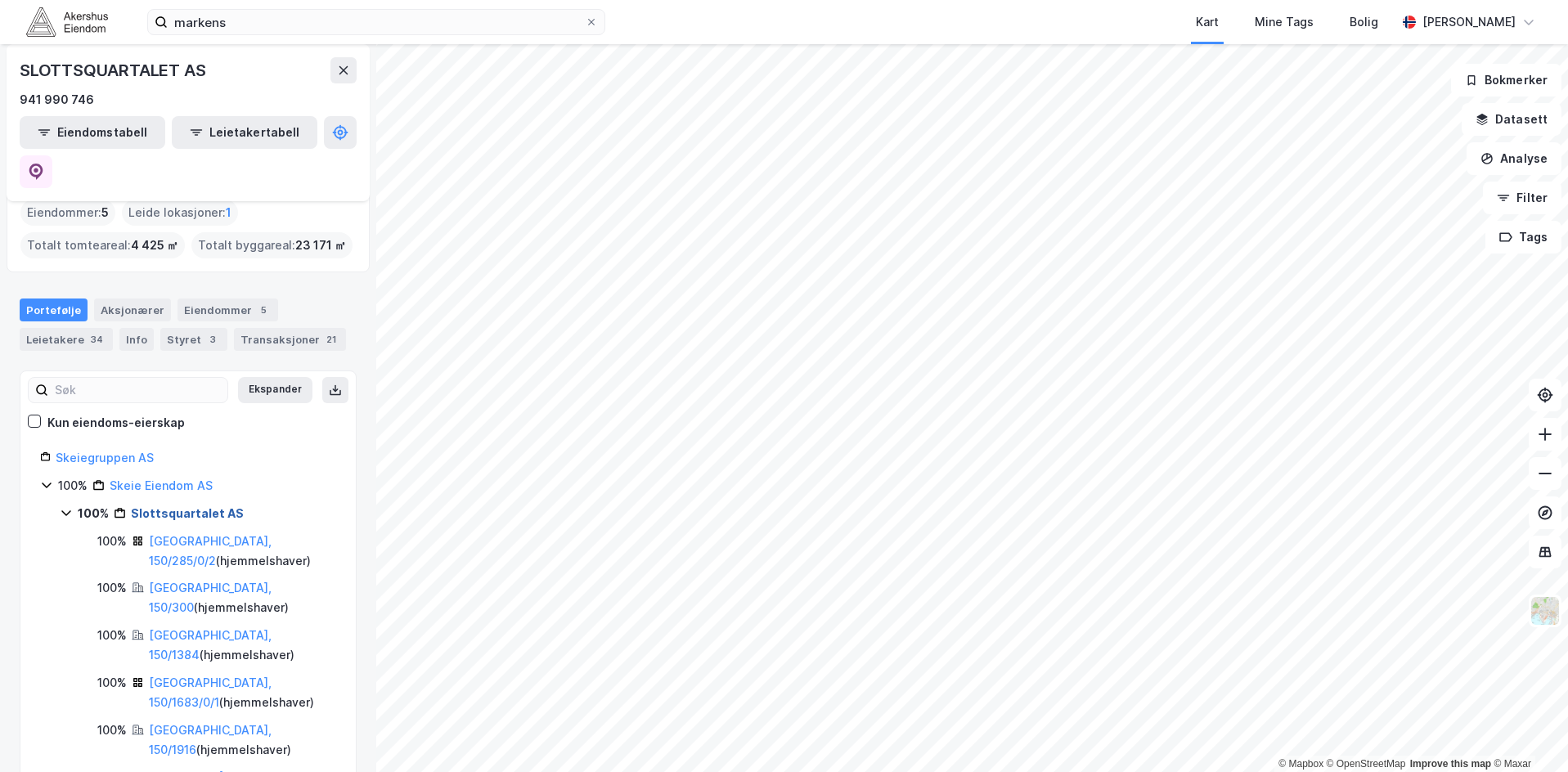
click at [183, 506] on link "Slottsquartalet AS" at bounding box center [187, 513] width 113 height 14
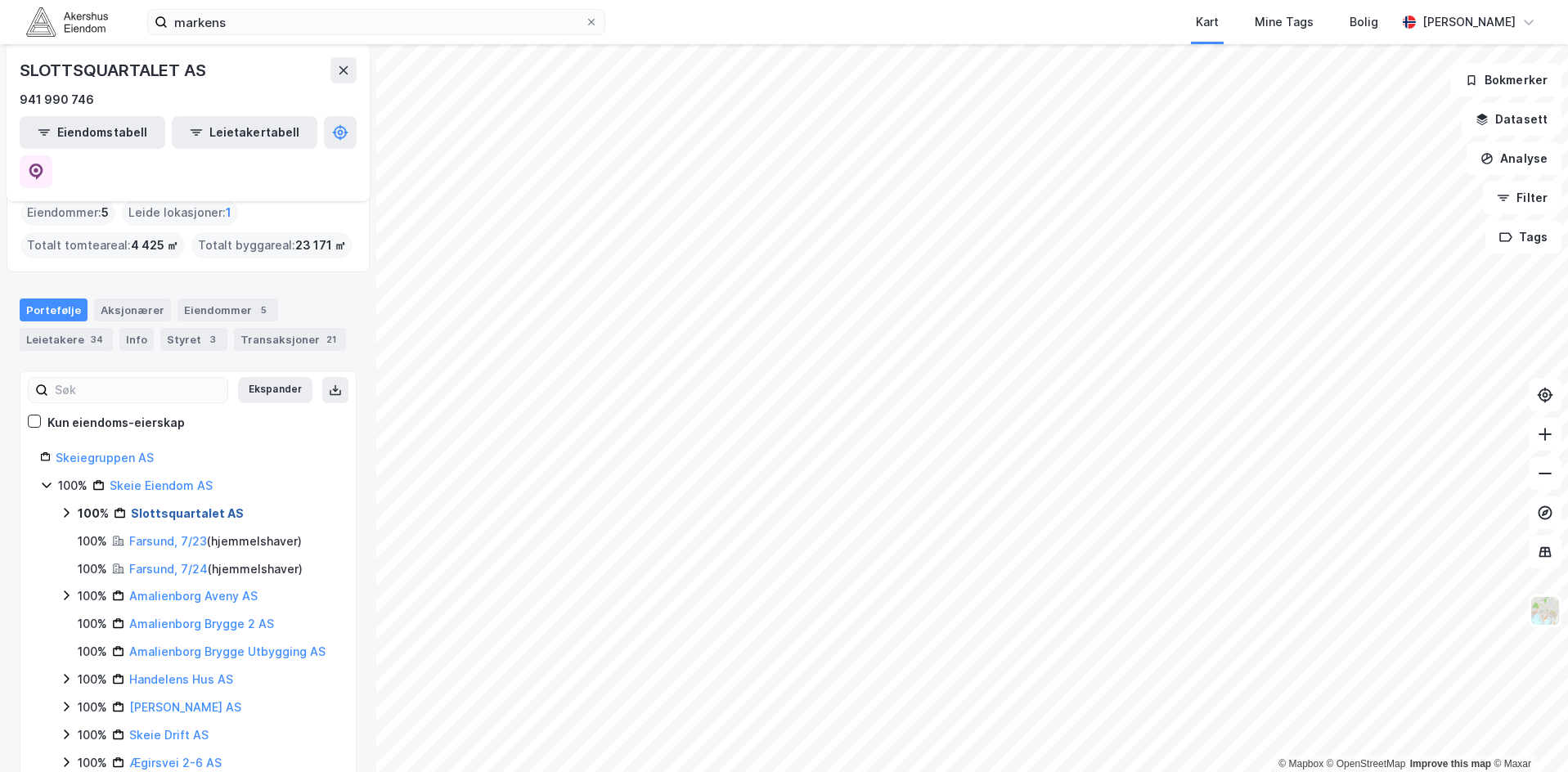
click at [183, 506] on link "Slottsquartalet AS" at bounding box center [187, 513] width 113 height 14
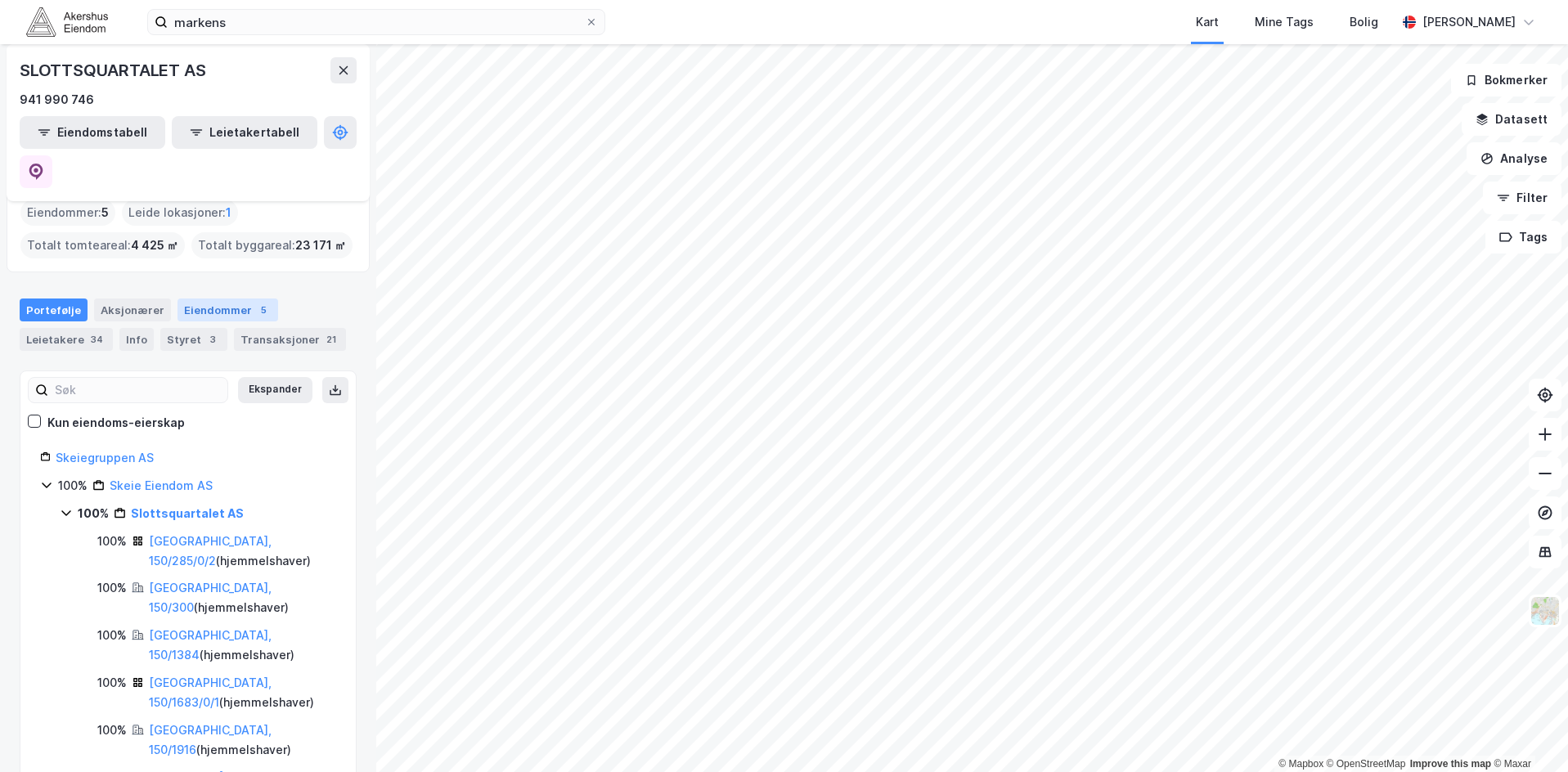
click at [228, 298] on div "Eiendommer 5" at bounding box center [228, 309] width 101 height 23
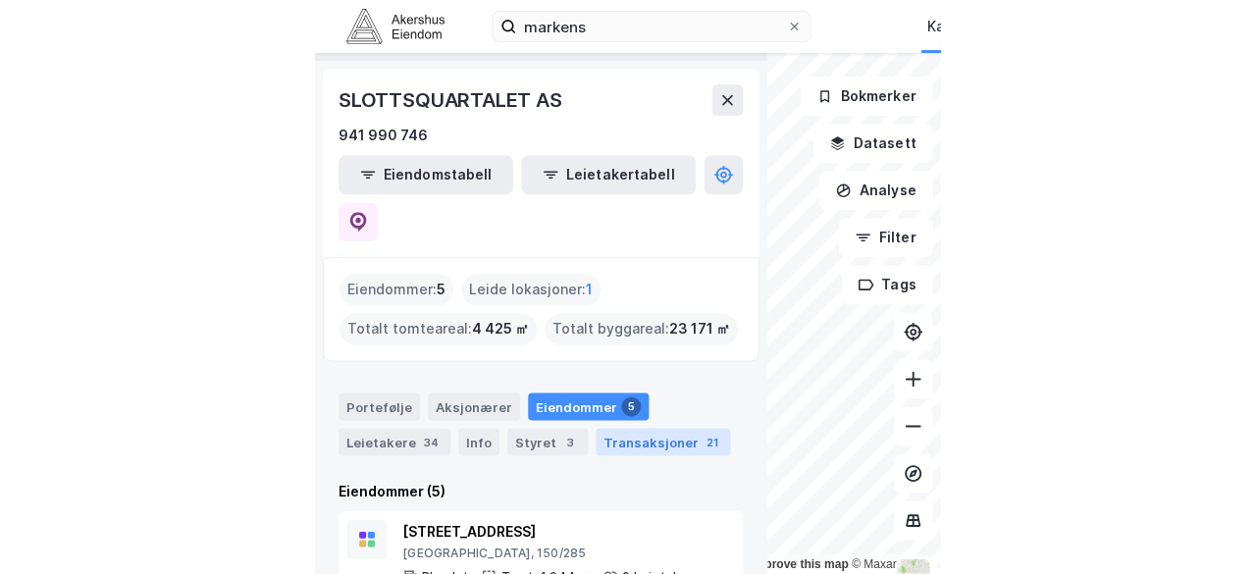
scroll to position [55, 0]
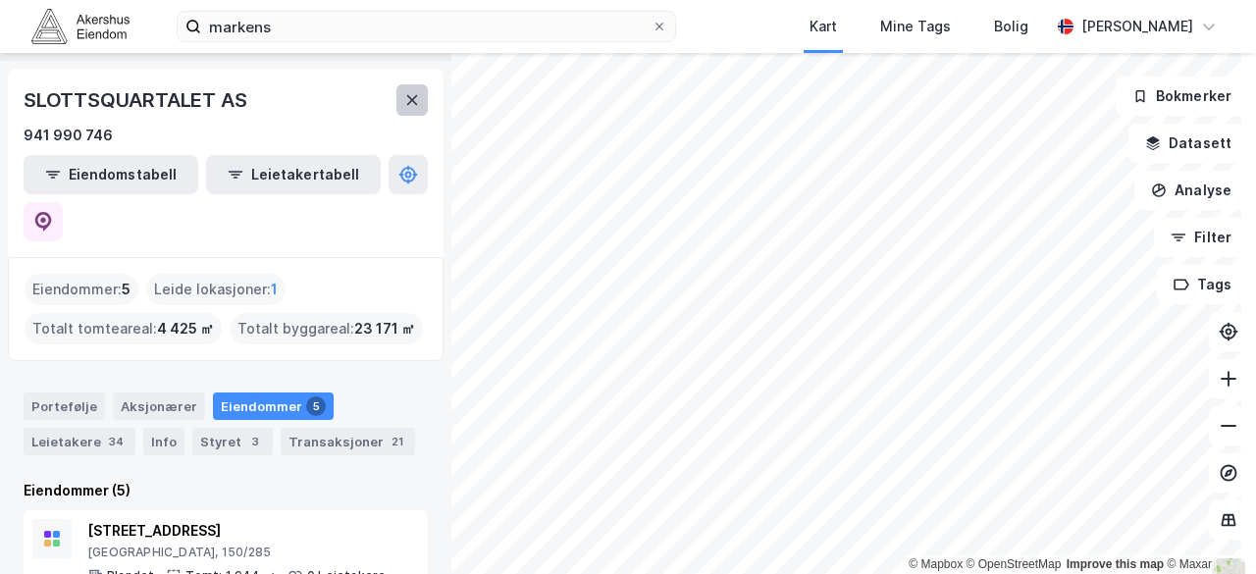
click at [414, 94] on icon at bounding box center [412, 100] width 16 height 16
